Goal: Find specific page/section: Find specific page/section

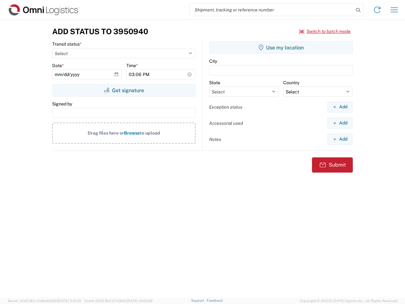
click at [272, 10] on input "search" at bounding box center [272, 10] width 164 height 12
click at [358, 10] on icon at bounding box center [358, 10] width 9 height 9
click at [377, 10] on icon at bounding box center [377, 10] width 10 height 10
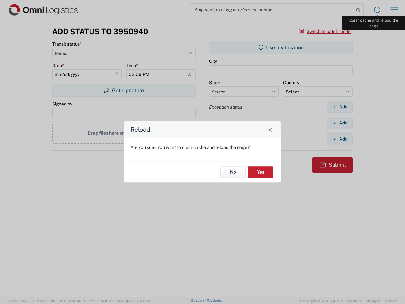
click at [394, 10] on div "Reload Are you sure, you want to clear cache and reload the page? No Yes" at bounding box center [202, 152] width 405 height 304
click at [325, 31] on div "Reload Are you sure, you want to clear cache and reload the page? No Yes" at bounding box center [202, 152] width 405 height 304
click at [124, 90] on div "Reload Are you sure, you want to clear cache and reload the page? No Yes" at bounding box center [202, 152] width 405 height 304
click at [281, 47] on div "Reload Are you sure, you want to clear cache and reload the page? No Yes" at bounding box center [202, 152] width 405 height 304
click at [340, 107] on div "Reload Are you sure, you want to clear cache and reload the page? No Yes" at bounding box center [202, 152] width 405 height 304
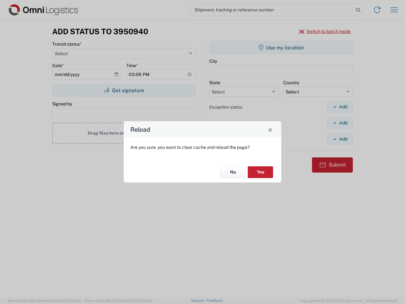
click at [340, 123] on div "Reload Are you sure, you want to clear cache and reload the page? No Yes" at bounding box center [202, 152] width 405 height 304
click at [340, 139] on div "Reload Are you sure, you want to clear cache and reload the page? No Yes" at bounding box center [202, 152] width 405 height 304
